Goal: Browse casually: Explore the website without a specific task or goal

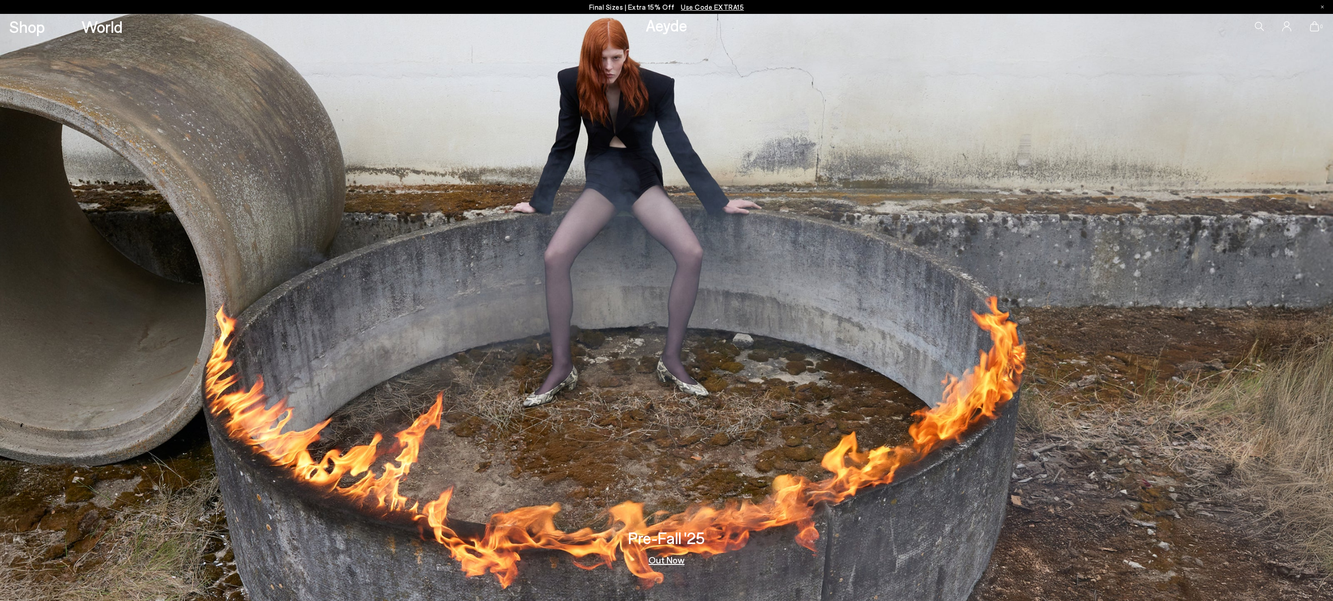
click at [644, 4] on p "Final Sizes | Extra 15% Off Use Code EXTRA15" at bounding box center [666, 7] width 155 height 14
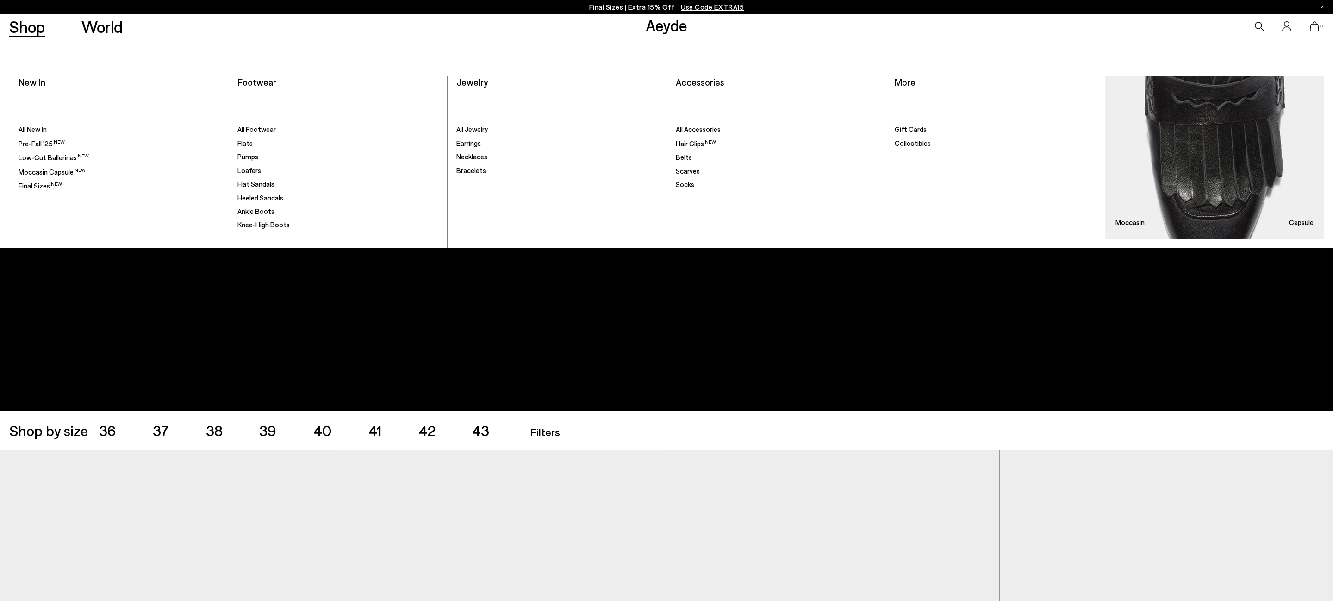
click at [34, 82] on span "New In" at bounding box center [32, 81] width 27 height 11
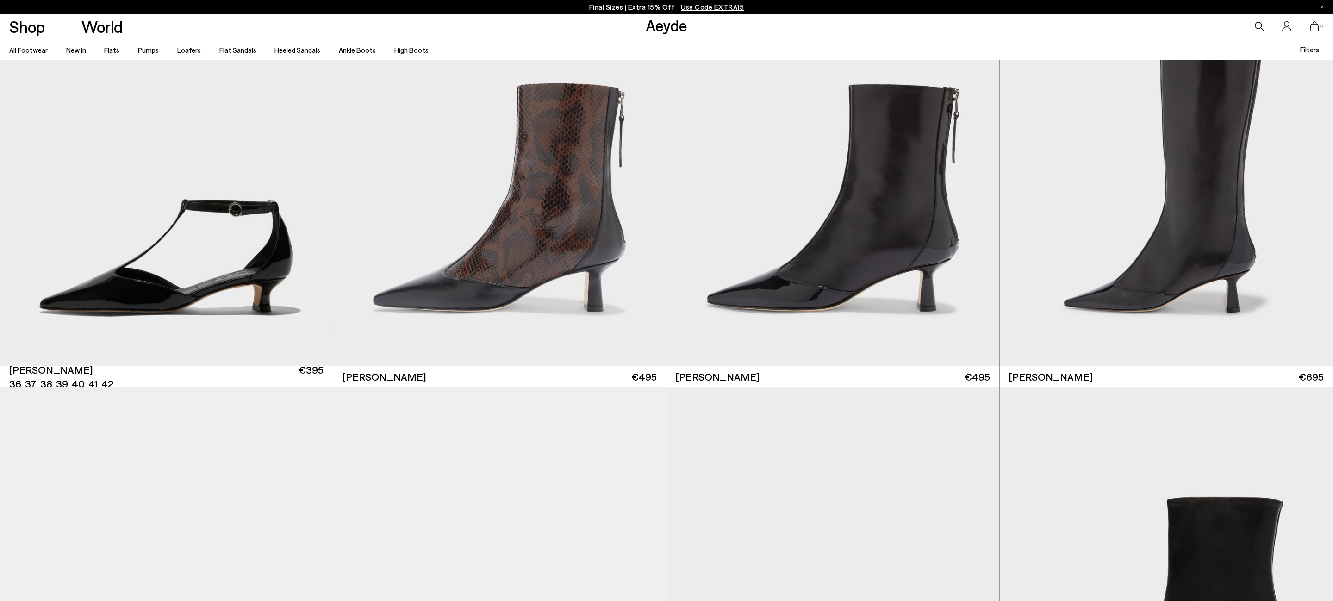
scroll to position [4066, 0]
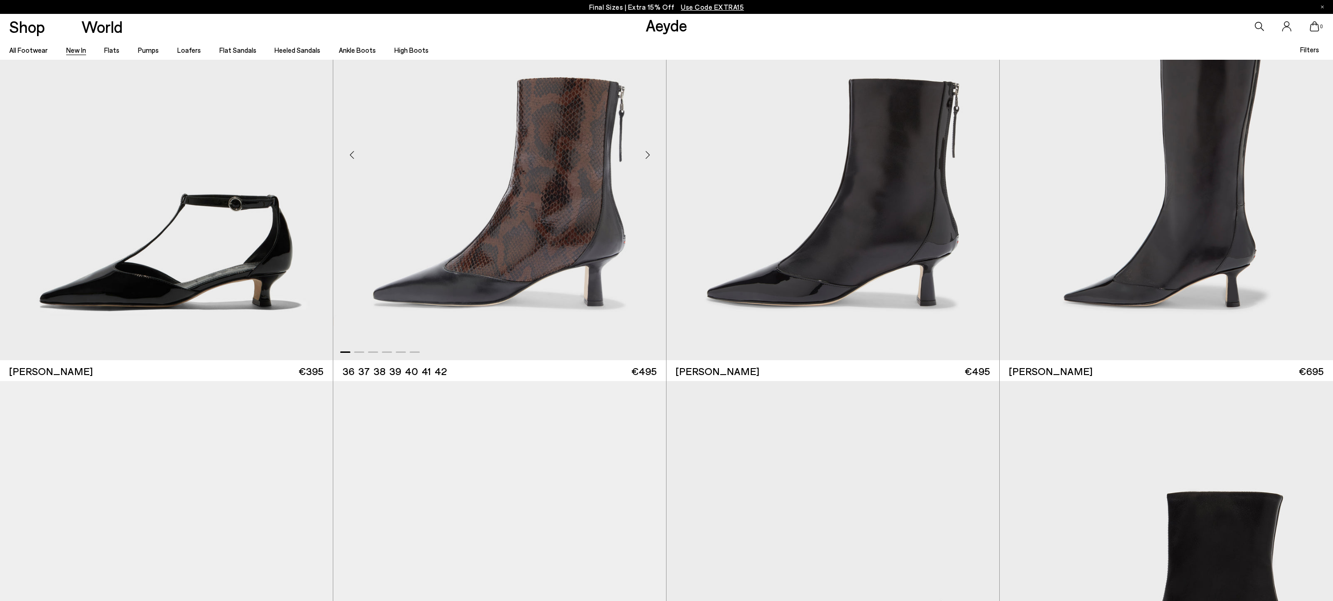
click at [650, 155] on div "Next slide" at bounding box center [648, 155] width 28 height 28
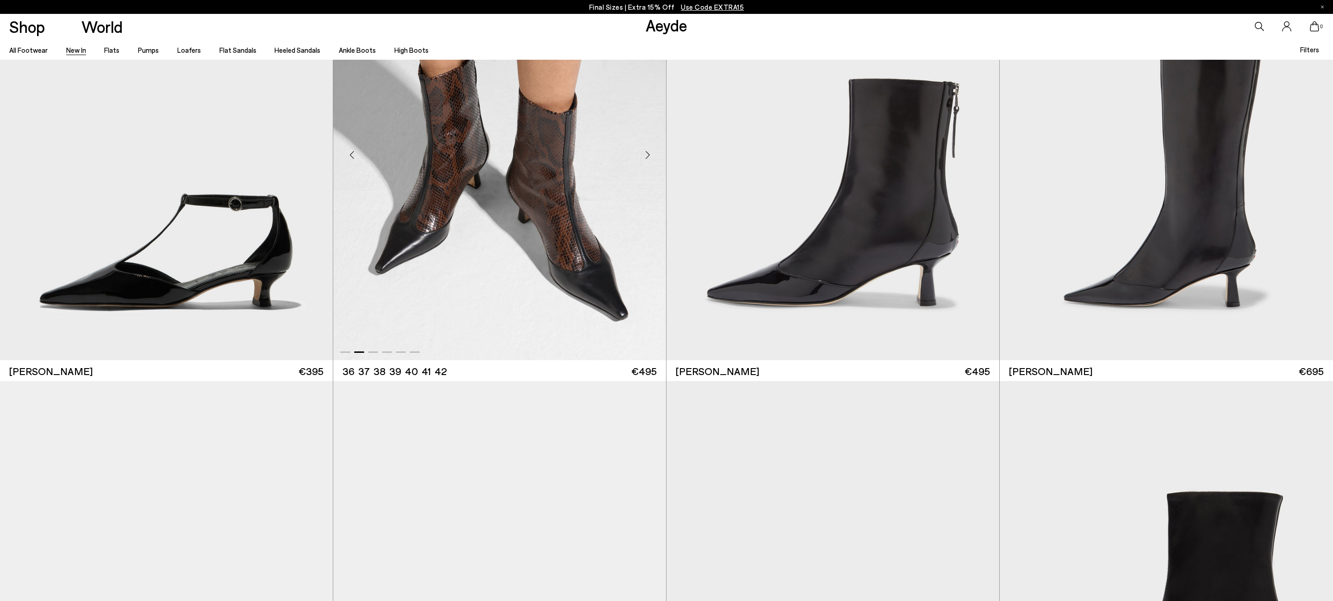
click at [650, 155] on div "Next slide" at bounding box center [648, 155] width 28 height 28
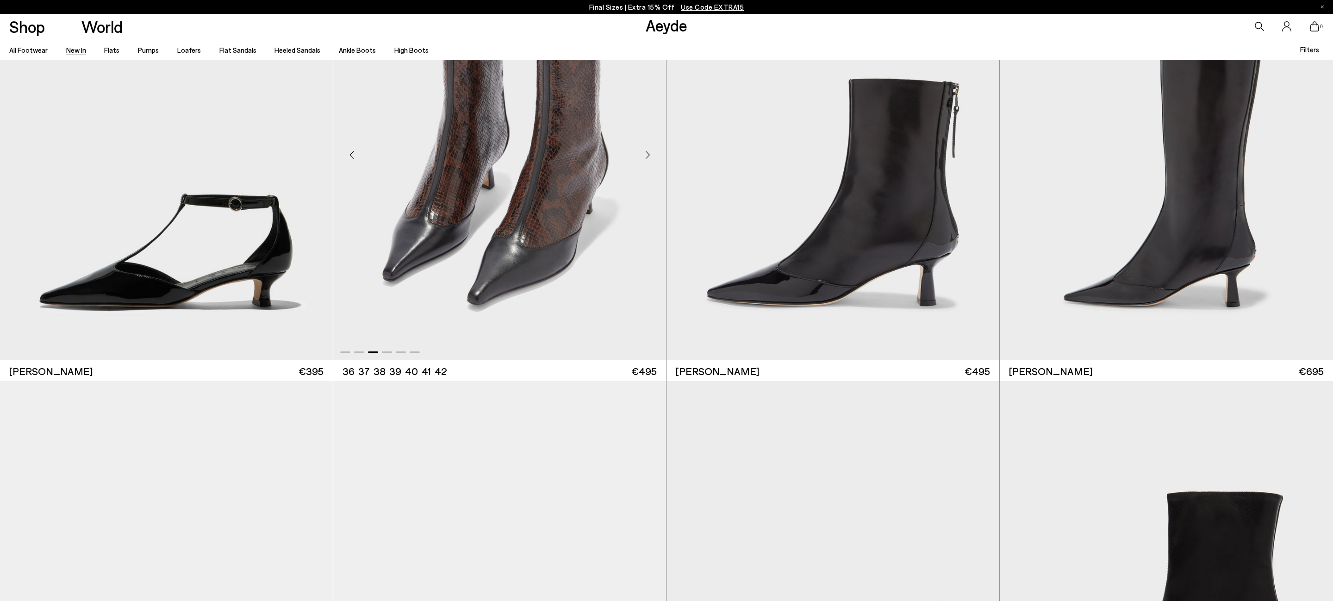
click at [650, 155] on div "Next slide" at bounding box center [648, 155] width 28 height 28
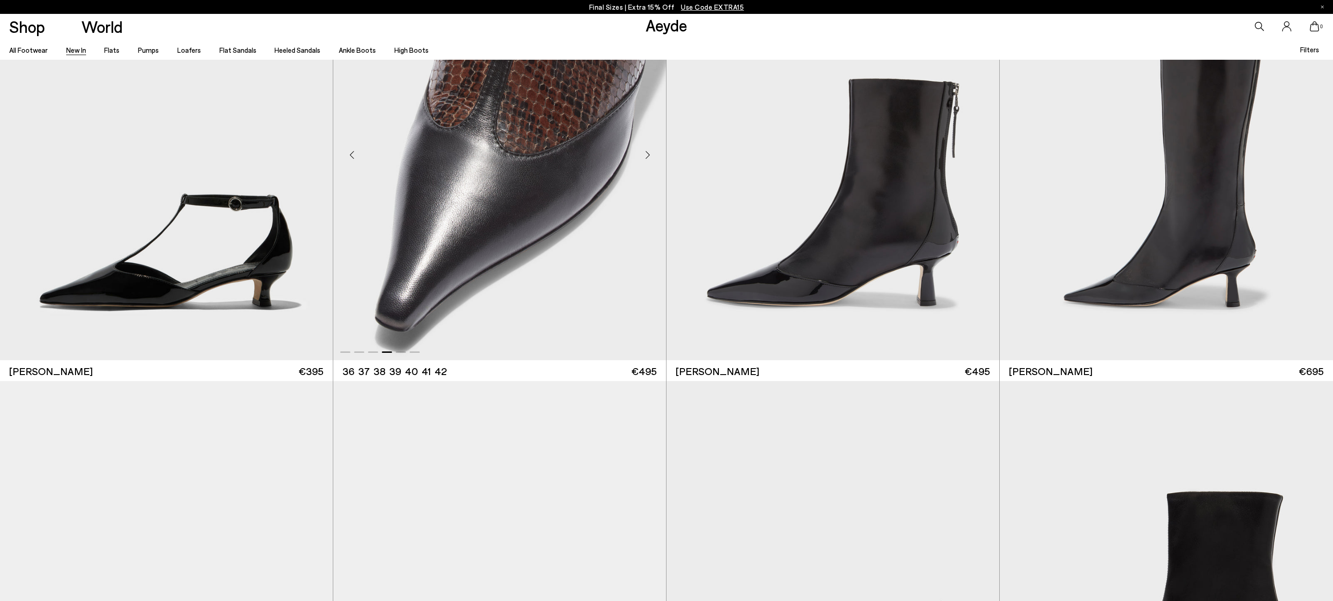
click at [650, 155] on div "Next slide" at bounding box center [648, 155] width 28 height 28
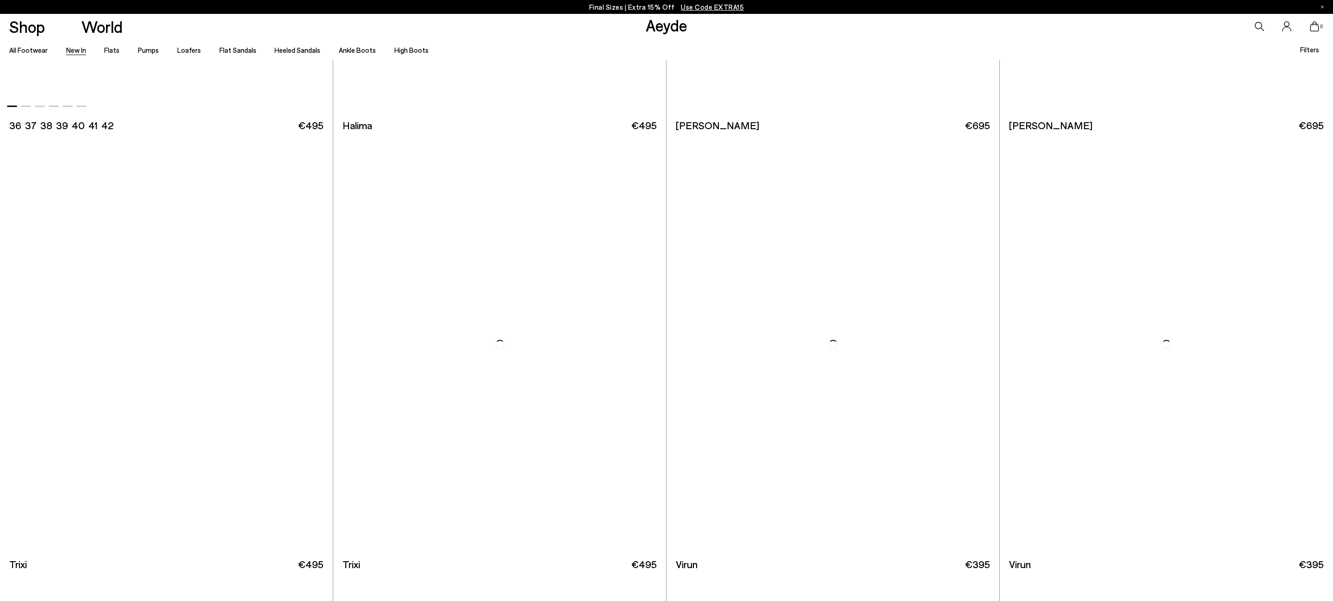
scroll to position [6303, 0]
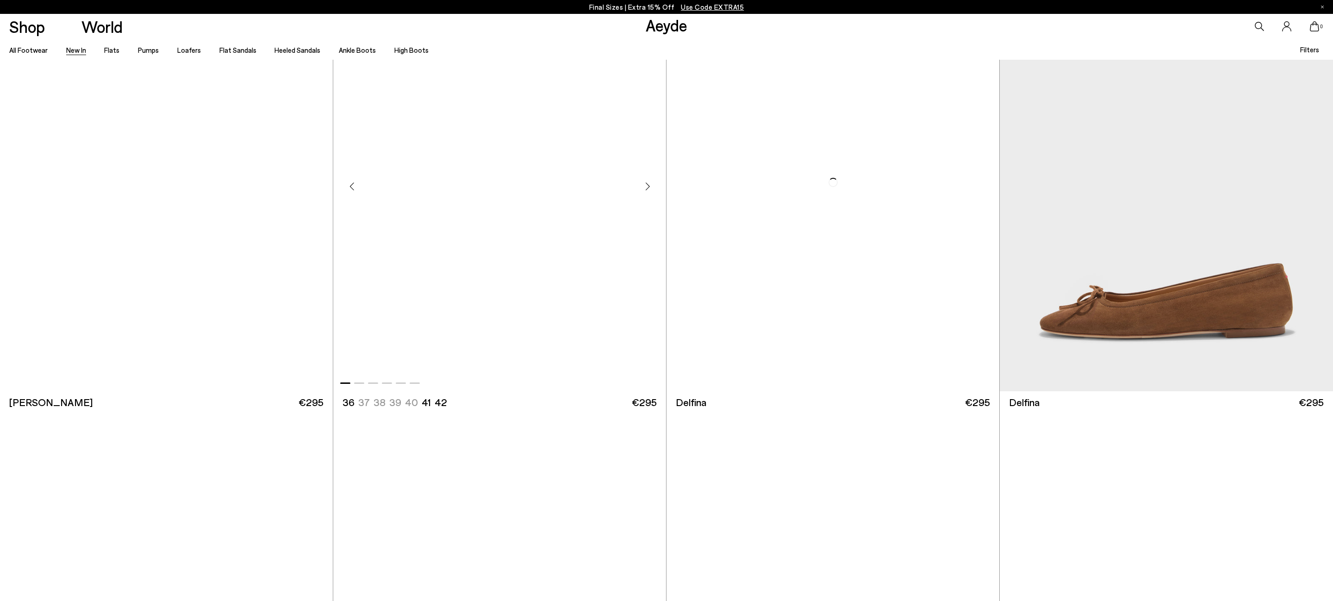
scroll to position [10195, 0]
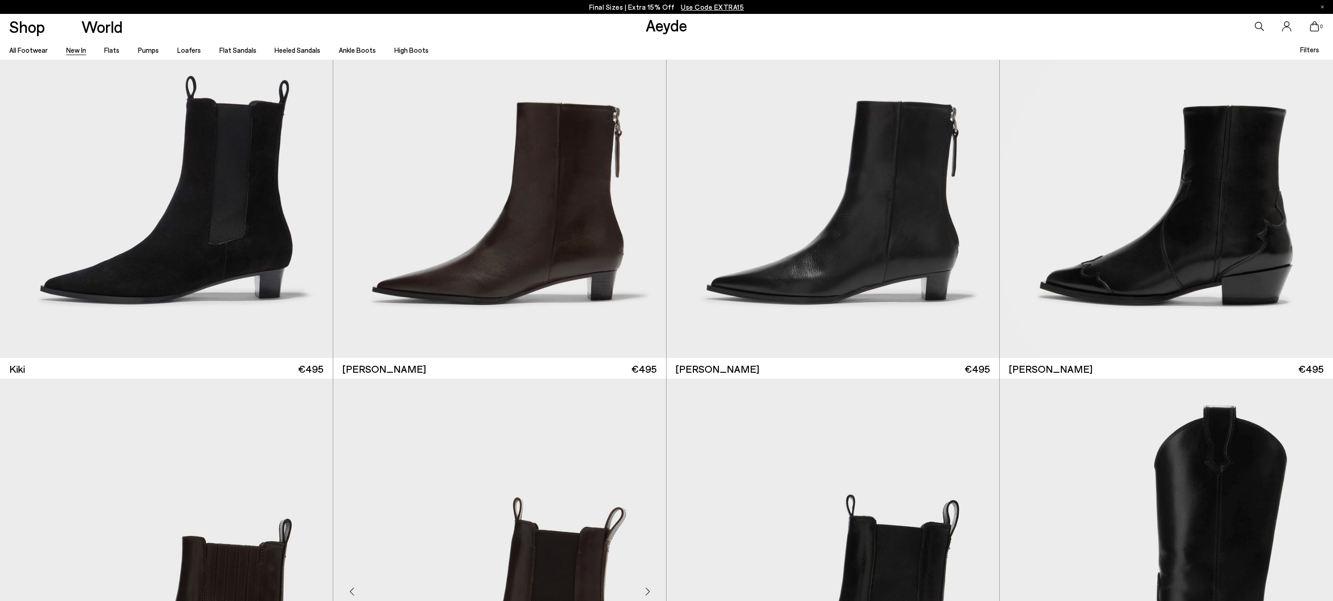
scroll to position [12221, 0]
